Goal: Information Seeking & Learning: Learn about a topic

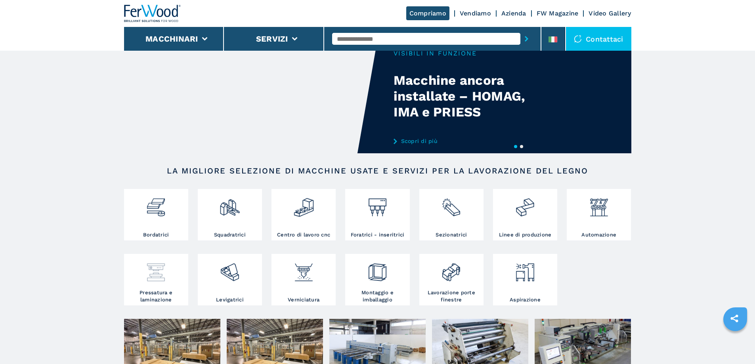
scroll to position [40, 0]
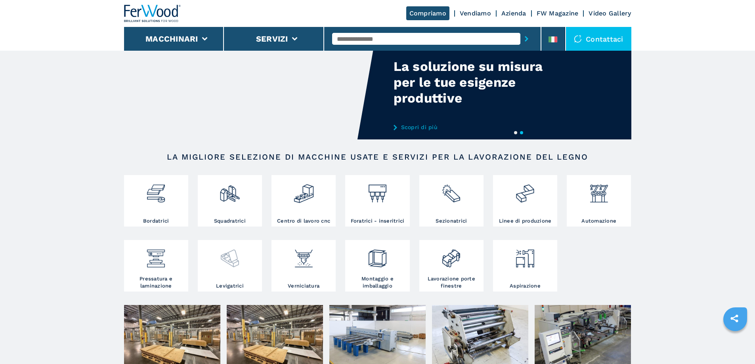
click at [237, 281] on div at bounding box center [230, 262] width 60 height 40
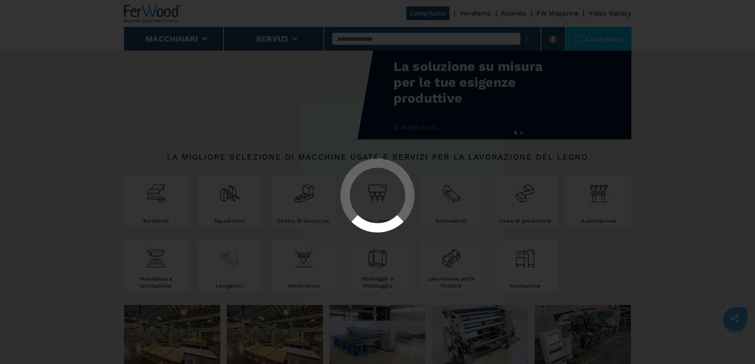
select select "**********"
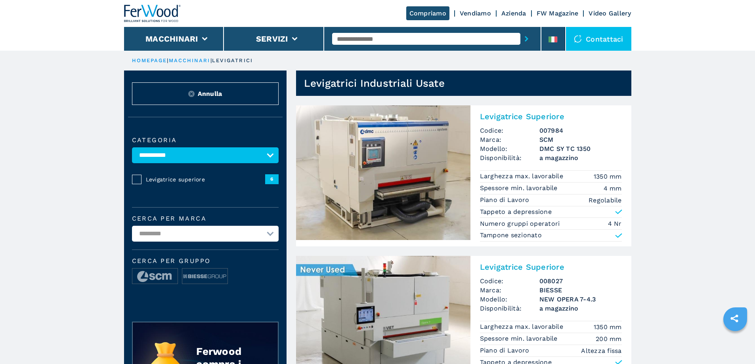
click at [268, 157] on select "**********" at bounding box center [205, 155] width 147 height 16
click at [423, 196] on img at bounding box center [383, 172] width 174 height 135
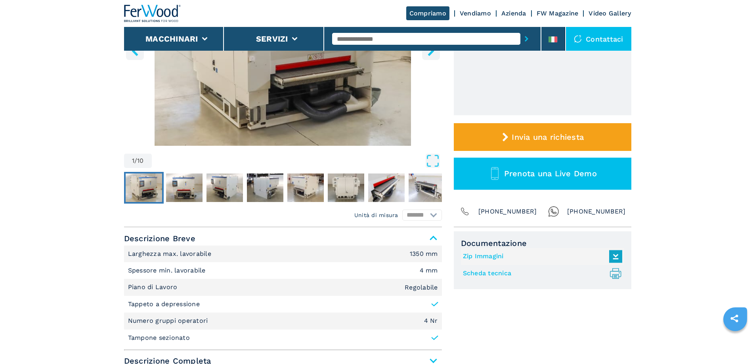
scroll to position [159, 0]
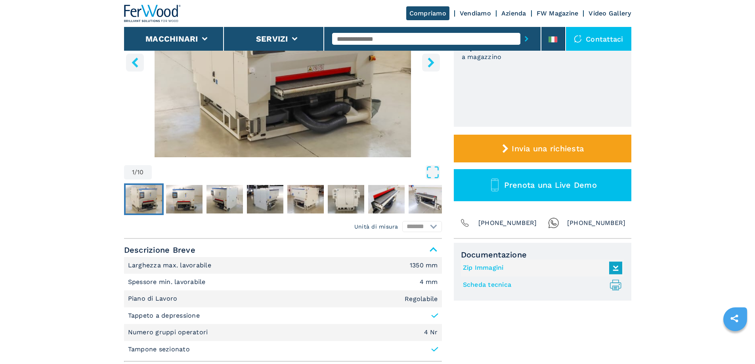
click at [489, 283] on link "Scheda tecnica .prefix__st0{stroke-linecap:round;stroke-linejoin:round}.prefix_…" at bounding box center [540, 285] width 155 height 13
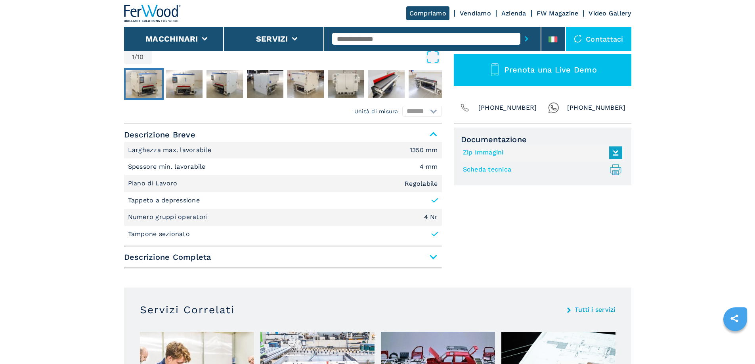
scroll to position [277, 0]
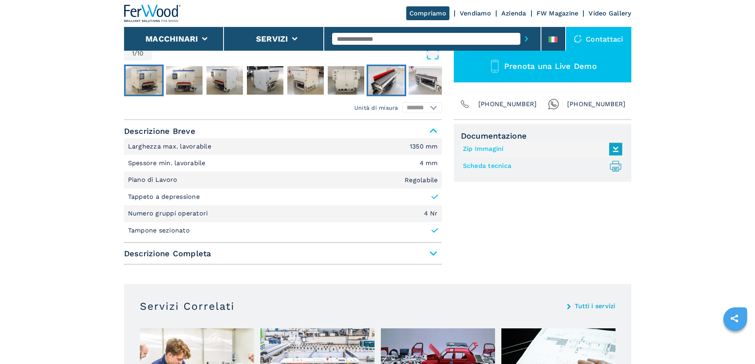
click at [382, 79] on img "Go to Slide 7" at bounding box center [386, 80] width 36 height 29
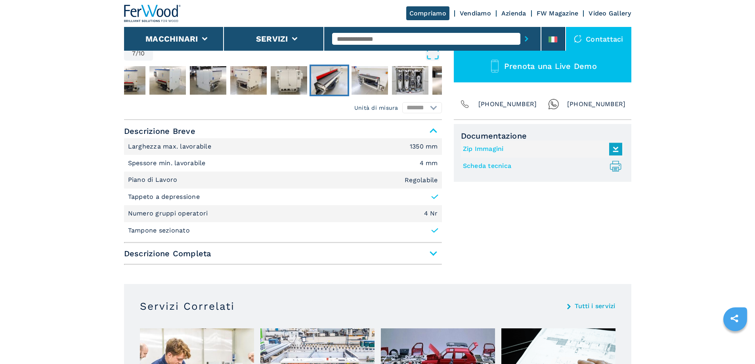
click at [331, 78] on img "Go to Slide 7" at bounding box center [329, 80] width 36 height 29
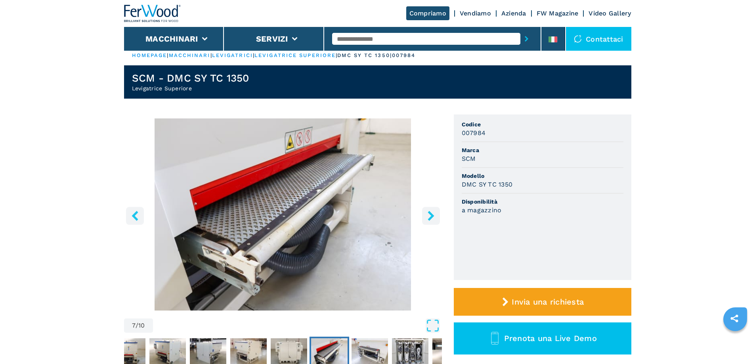
scroll to position [0, 0]
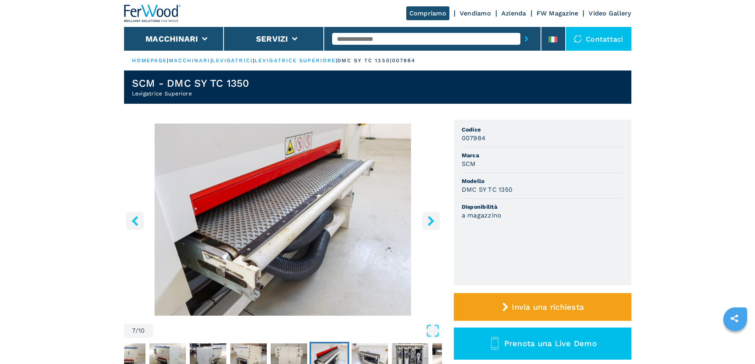
click at [427, 220] on icon "right-button" at bounding box center [431, 221] width 10 height 10
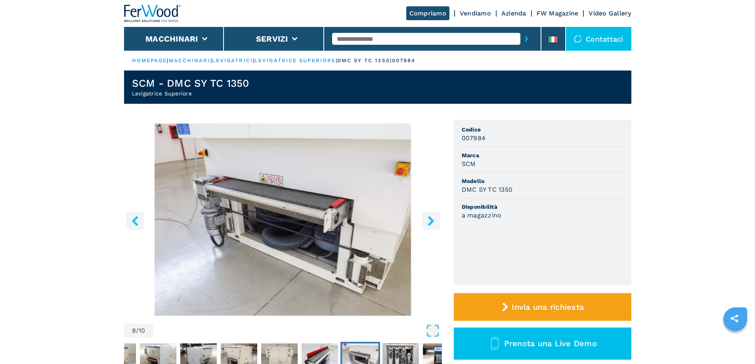
click at [428, 220] on icon "right-button" at bounding box center [431, 221] width 10 height 10
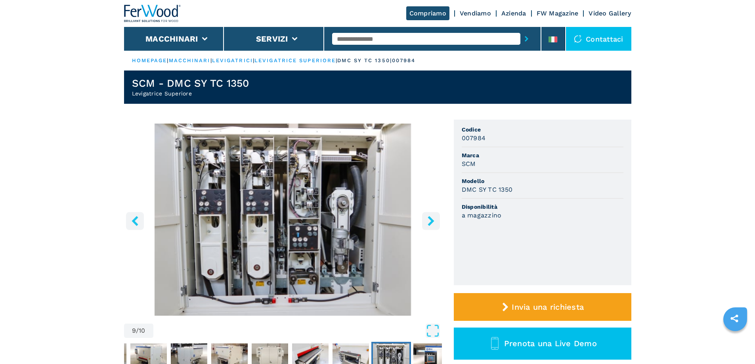
click at [428, 220] on icon "right-button" at bounding box center [431, 221] width 10 height 10
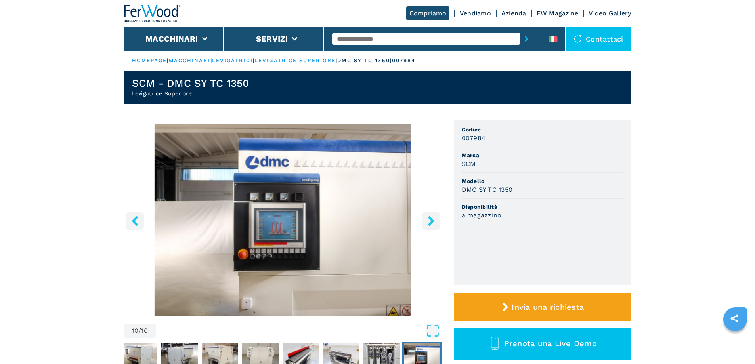
click at [428, 220] on icon "right-button" at bounding box center [431, 221] width 10 height 10
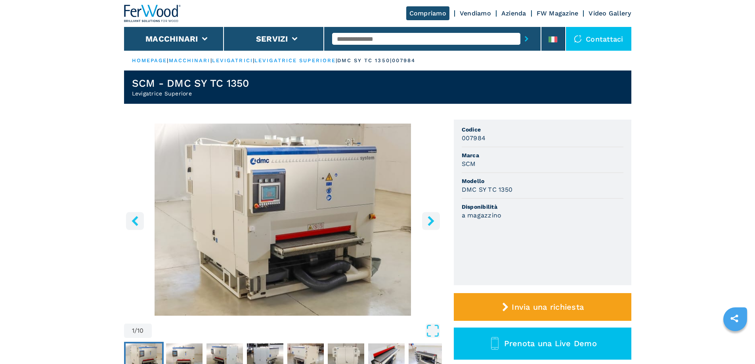
click at [428, 220] on icon "right-button" at bounding box center [431, 221] width 10 height 10
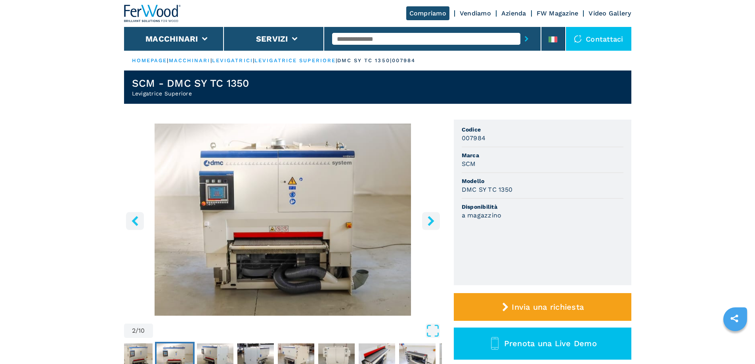
click at [428, 220] on icon "right-button" at bounding box center [431, 221] width 10 height 10
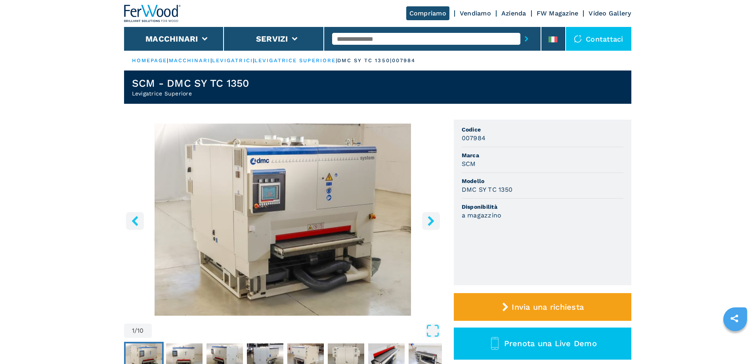
select select "**********"
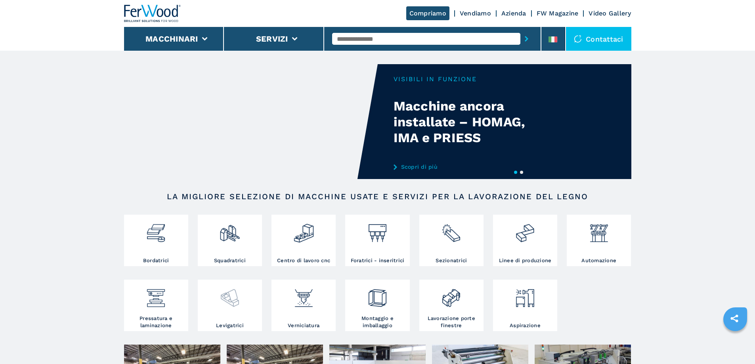
click at [231, 321] on div at bounding box center [230, 302] width 60 height 40
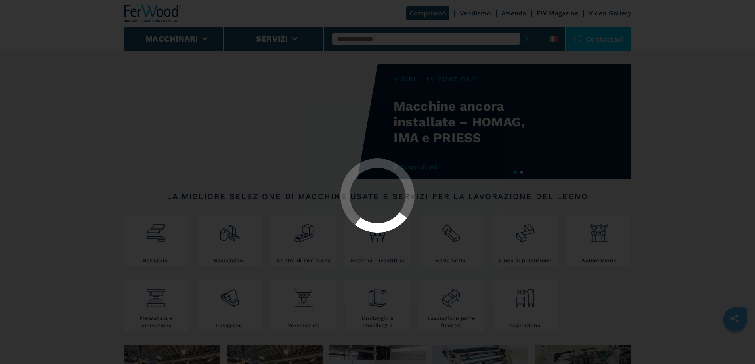
select select "**********"
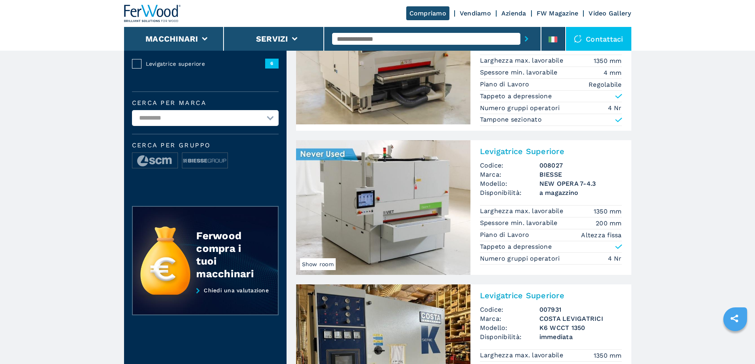
scroll to position [119, 0]
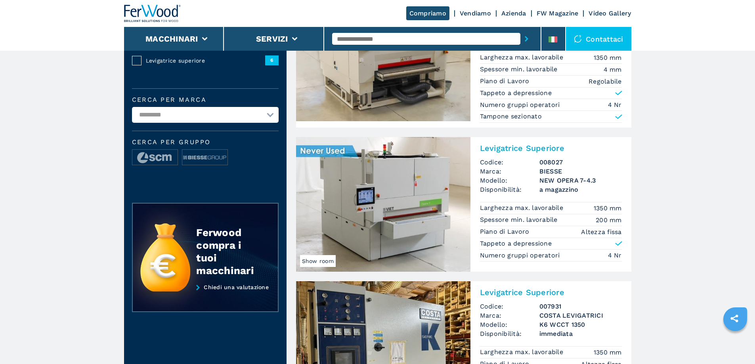
click at [367, 221] on img at bounding box center [383, 204] width 174 height 135
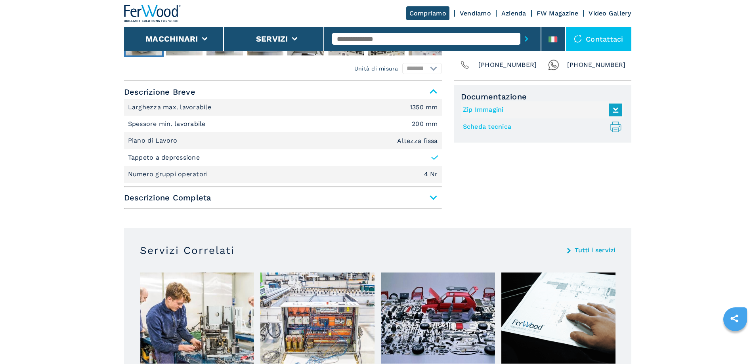
scroll to position [317, 0]
click at [431, 196] on span "Descrizione Completa" at bounding box center [283, 197] width 318 height 14
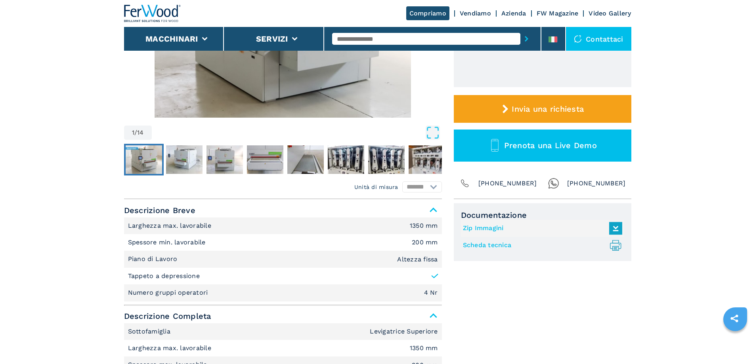
scroll to position [159, 0]
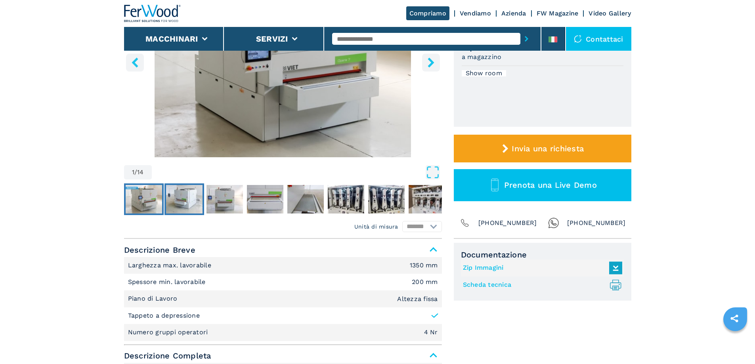
click at [185, 196] on img "Go to Slide 2" at bounding box center [184, 199] width 36 height 29
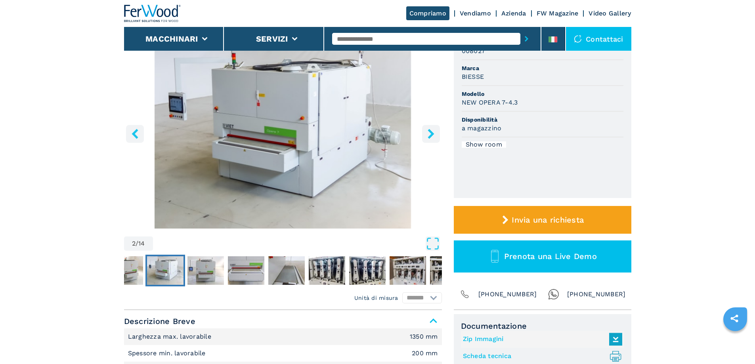
scroll to position [79, 0]
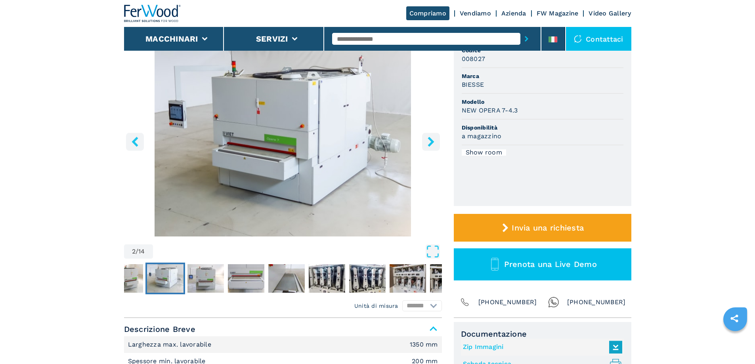
click at [430, 141] on icon "right-button" at bounding box center [431, 142] width 6 height 10
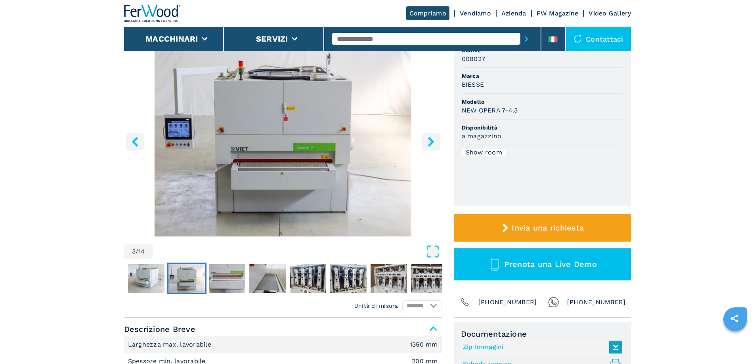
click at [430, 141] on icon "right-button" at bounding box center [431, 142] width 6 height 10
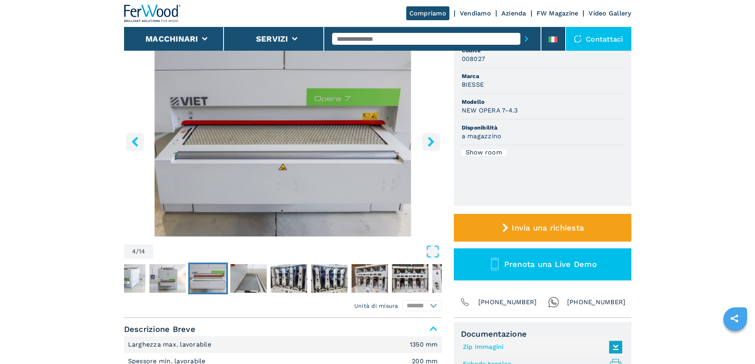
click at [430, 141] on icon "right-button" at bounding box center [431, 142] width 6 height 10
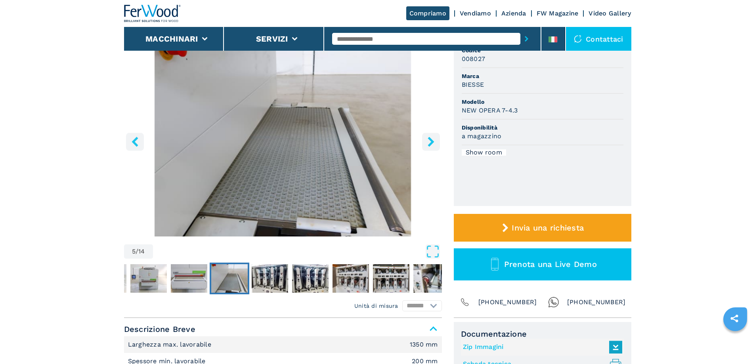
click at [430, 141] on icon "right-button" at bounding box center [431, 142] width 6 height 10
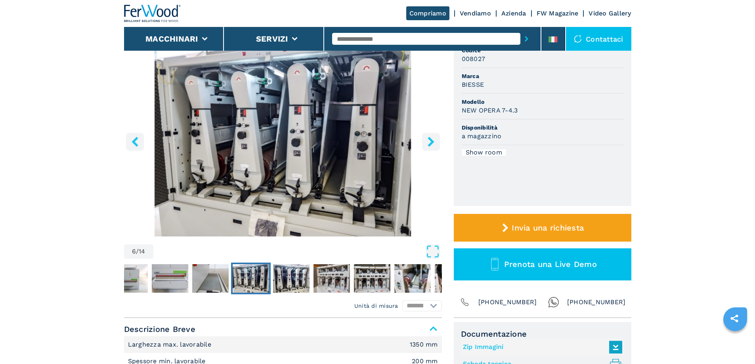
click at [430, 141] on icon "right-button" at bounding box center [431, 142] width 6 height 10
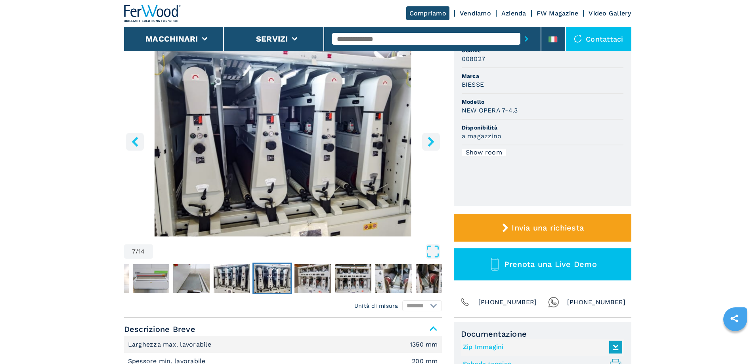
click at [430, 141] on icon "right-button" at bounding box center [431, 142] width 6 height 10
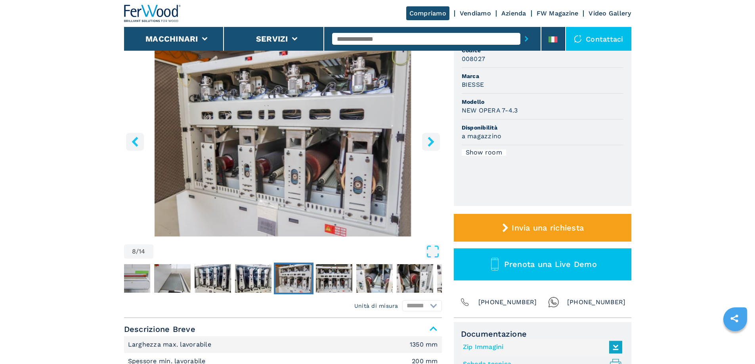
click at [430, 141] on icon "right-button" at bounding box center [431, 142] width 6 height 10
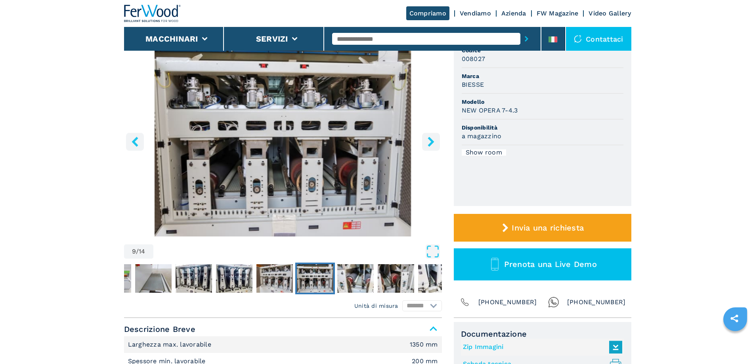
click at [430, 141] on icon "right-button" at bounding box center [431, 142] width 6 height 10
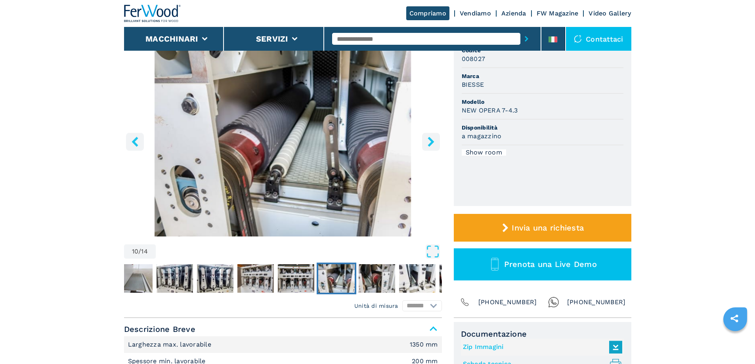
click at [430, 141] on icon "right-button" at bounding box center [431, 142] width 6 height 10
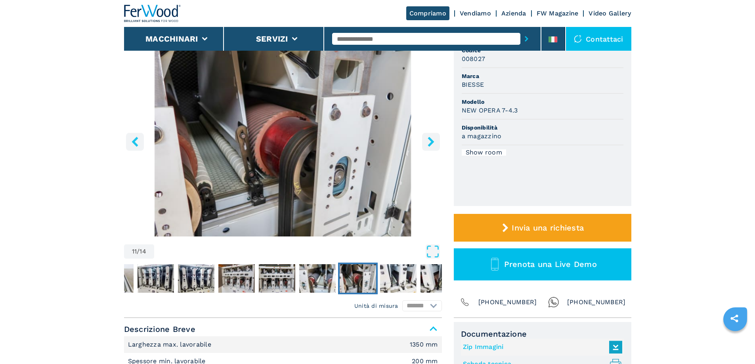
click at [430, 141] on icon "right-button" at bounding box center [431, 142] width 6 height 10
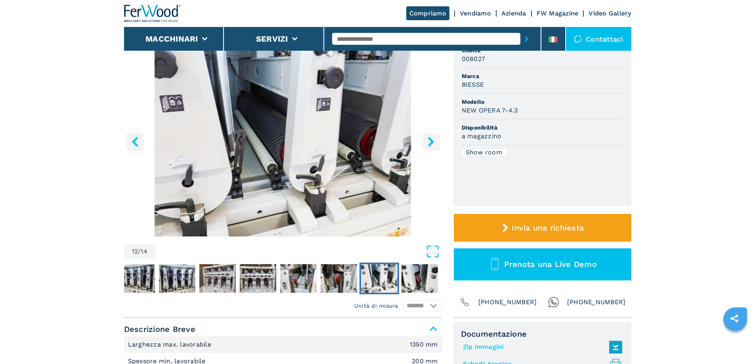
click at [430, 141] on icon "right-button" at bounding box center [431, 142] width 6 height 10
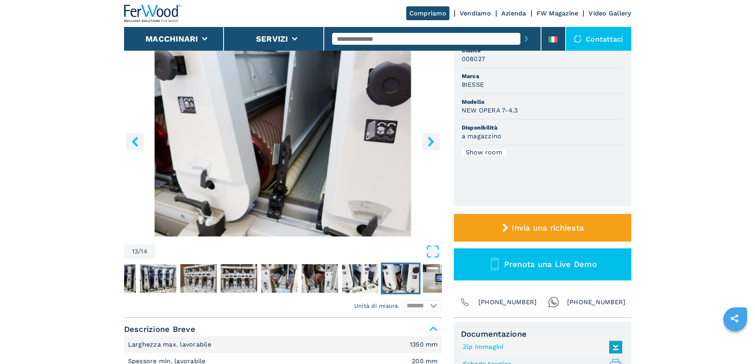
click at [430, 141] on icon "right-button" at bounding box center [431, 142] width 6 height 10
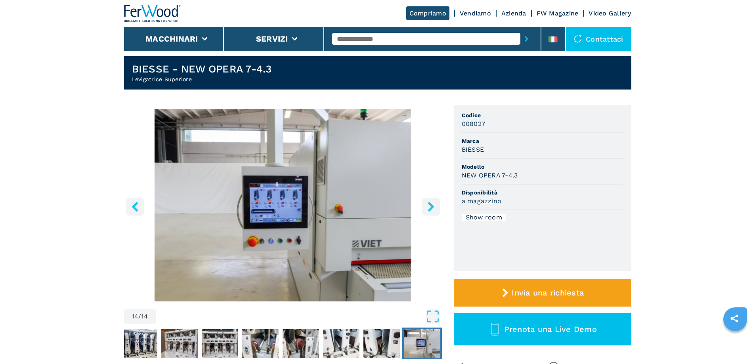
scroll to position [0, 0]
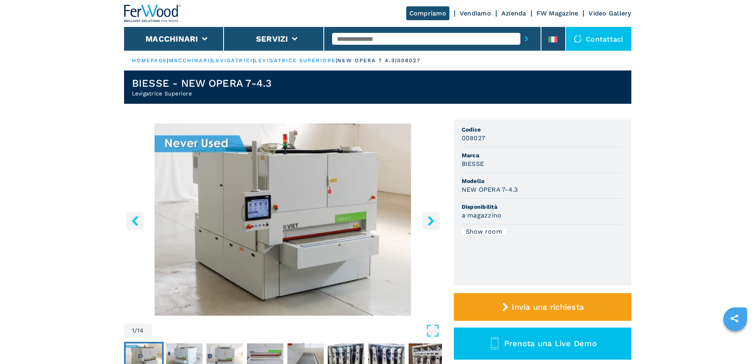
select select "**********"
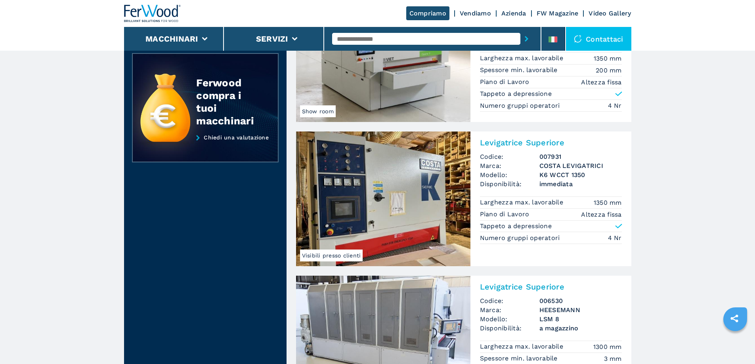
scroll to position [277, 0]
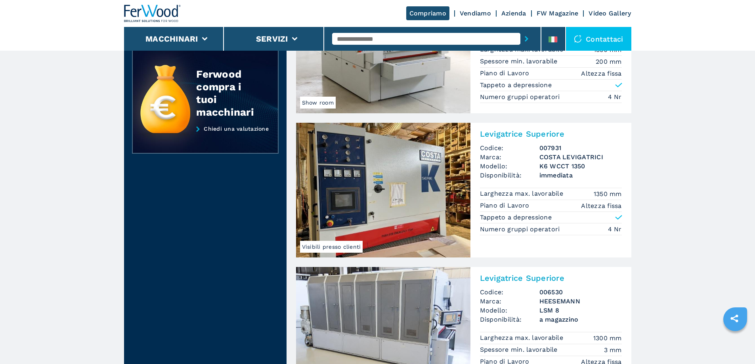
click at [377, 209] on img at bounding box center [383, 190] width 174 height 135
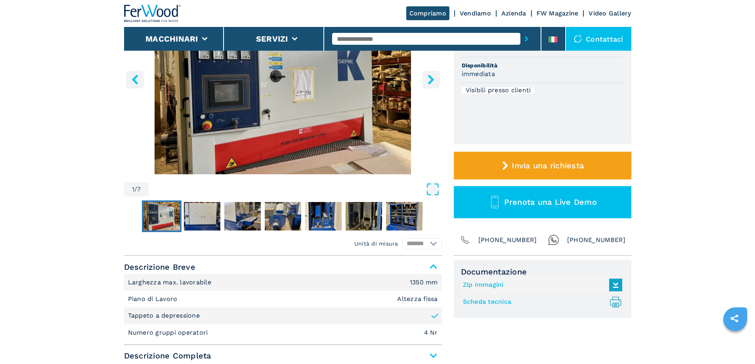
scroll to position [159, 0]
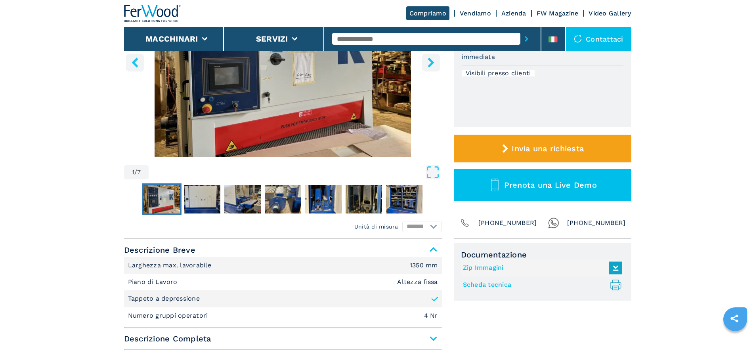
click at [162, 198] on img "Go to Slide 1" at bounding box center [161, 199] width 36 height 29
click at [203, 198] on img "Go to Slide 2" at bounding box center [202, 199] width 36 height 29
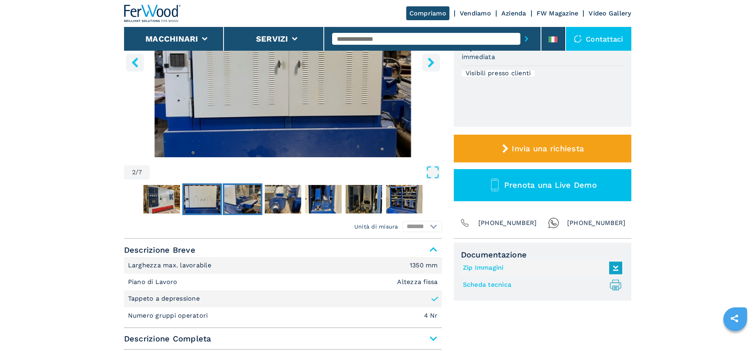
click at [240, 196] on img "Go to Slide 3" at bounding box center [242, 199] width 36 height 29
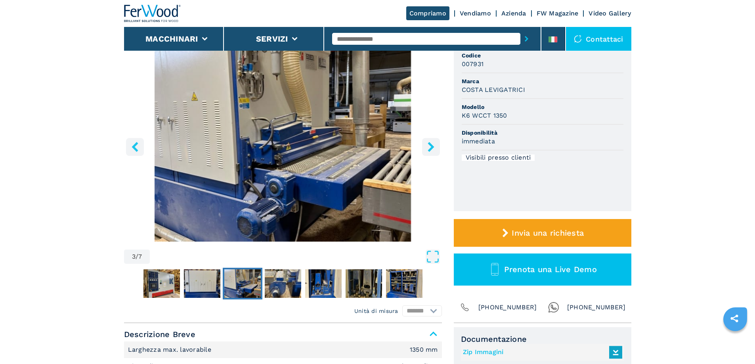
scroll to position [40, 0]
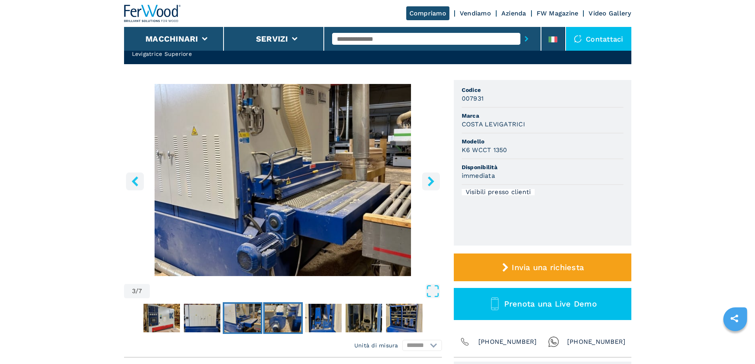
click at [284, 314] on img "Go to Slide 4" at bounding box center [283, 318] width 36 height 29
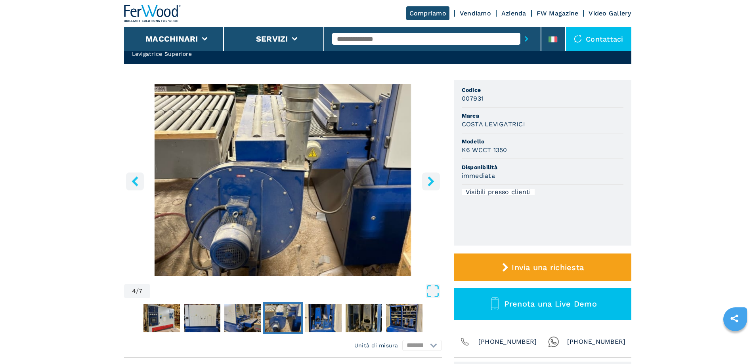
click at [287, 315] on img "Go to Slide 4" at bounding box center [283, 318] width 36 height 29
click at [317, 314] on img "Go to Slide 5" at bounding box center [323, 318] width 36 height 29
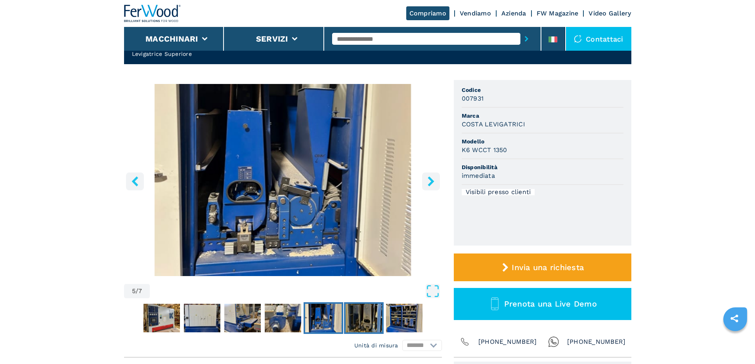
click at [359, 315] on img "Go to Slide 6" at bounding box center [364, 318] width 36 height 29
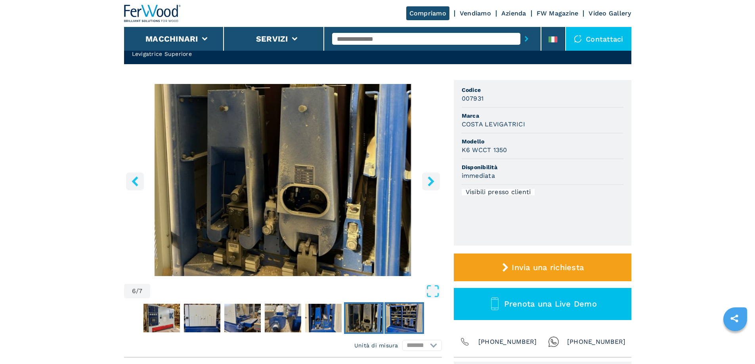
click at [397, 315] on img "Go to Slide 7" at bounding box center [404, 318] width 36 height 29
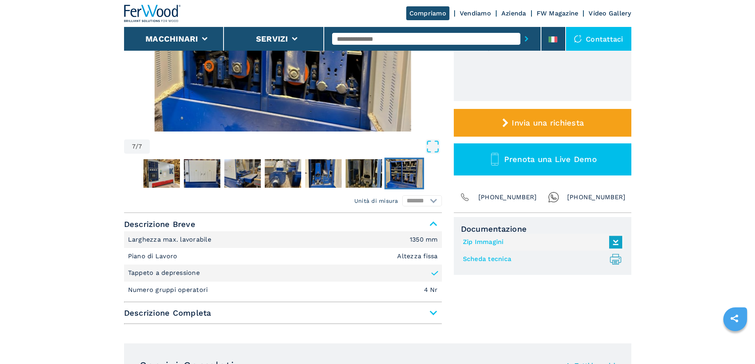
scroll to position [198, 0]
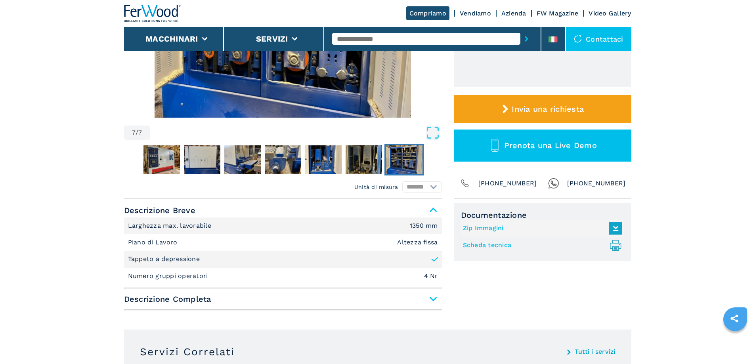
click at [433, 299] on span "Descrizione Completa" at bounding box center [283, 299] width 318 height 14
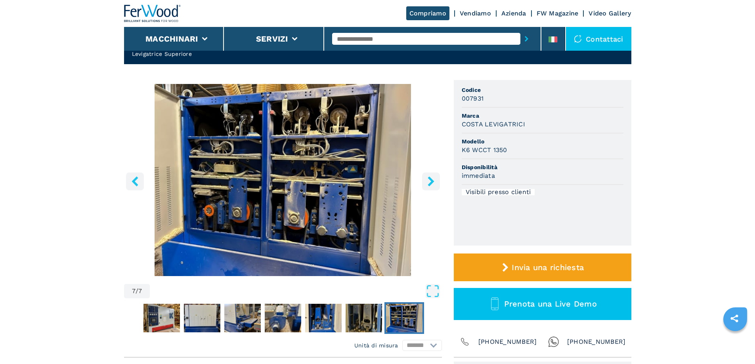
scroll to position [0, 0]
